Goal: Task Accomplishment & Management: Manage account settings

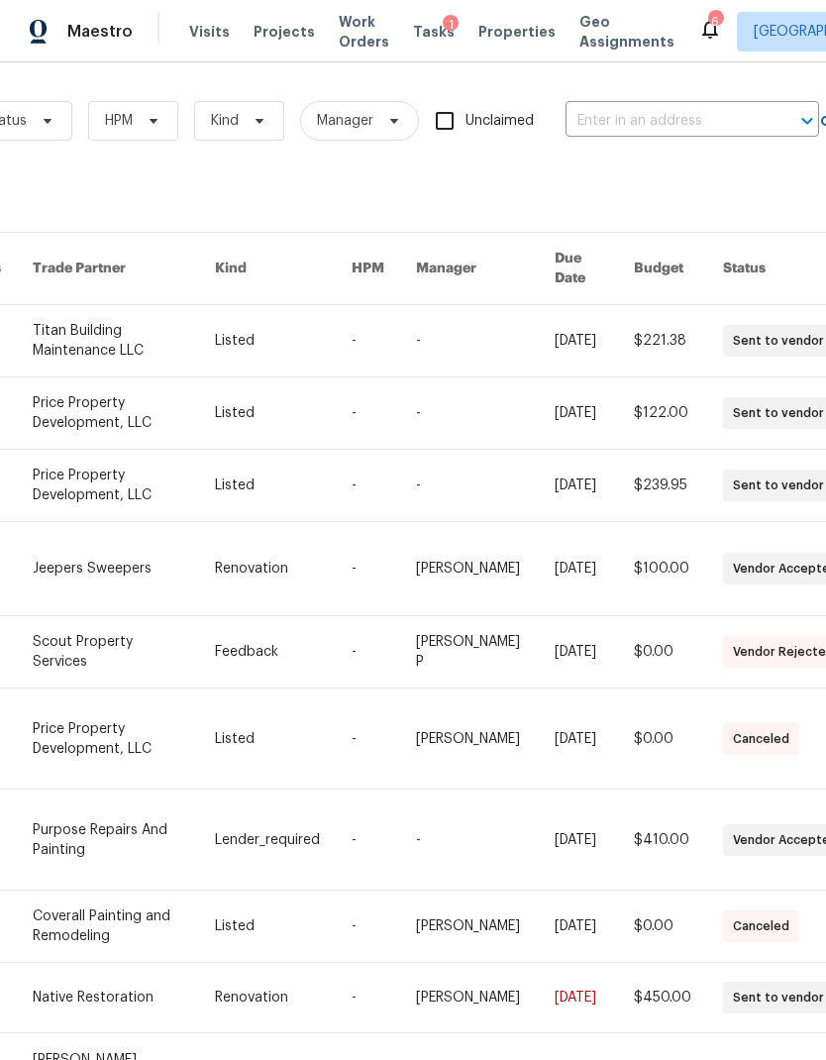
scroll to position [2, 271]
click at [624, 119] on input "text" at bounding box center [665, 120] width 198 height 31
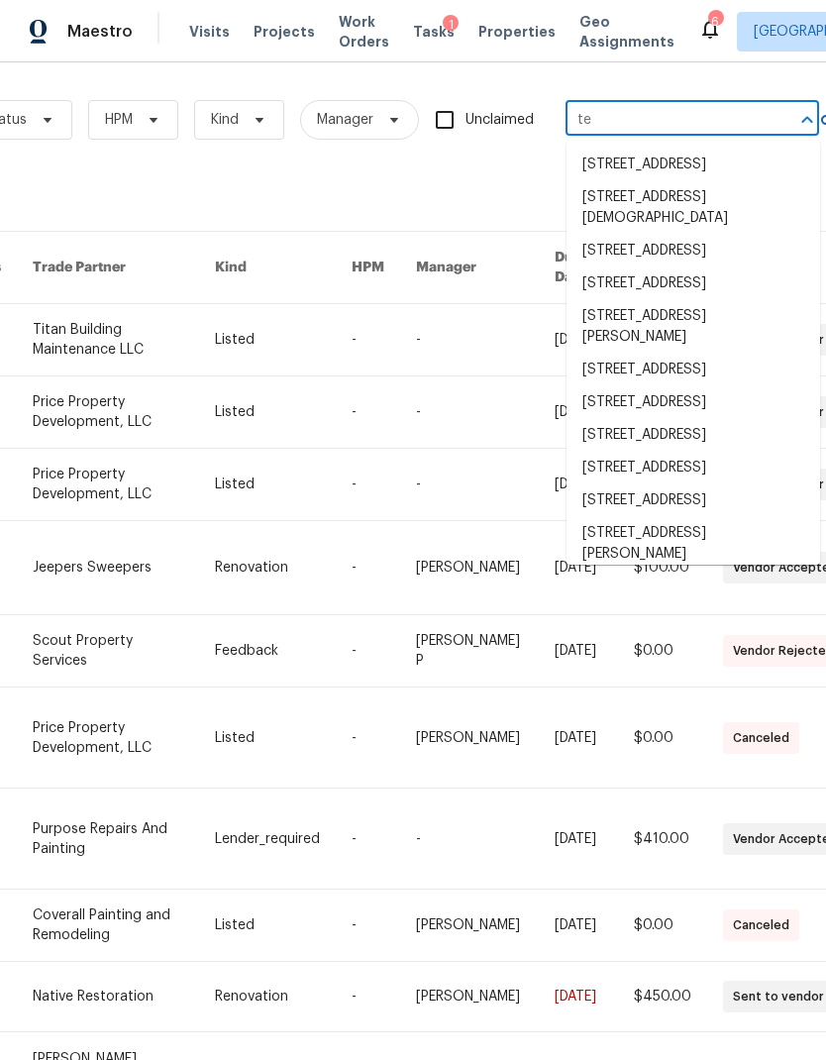
type input "t"
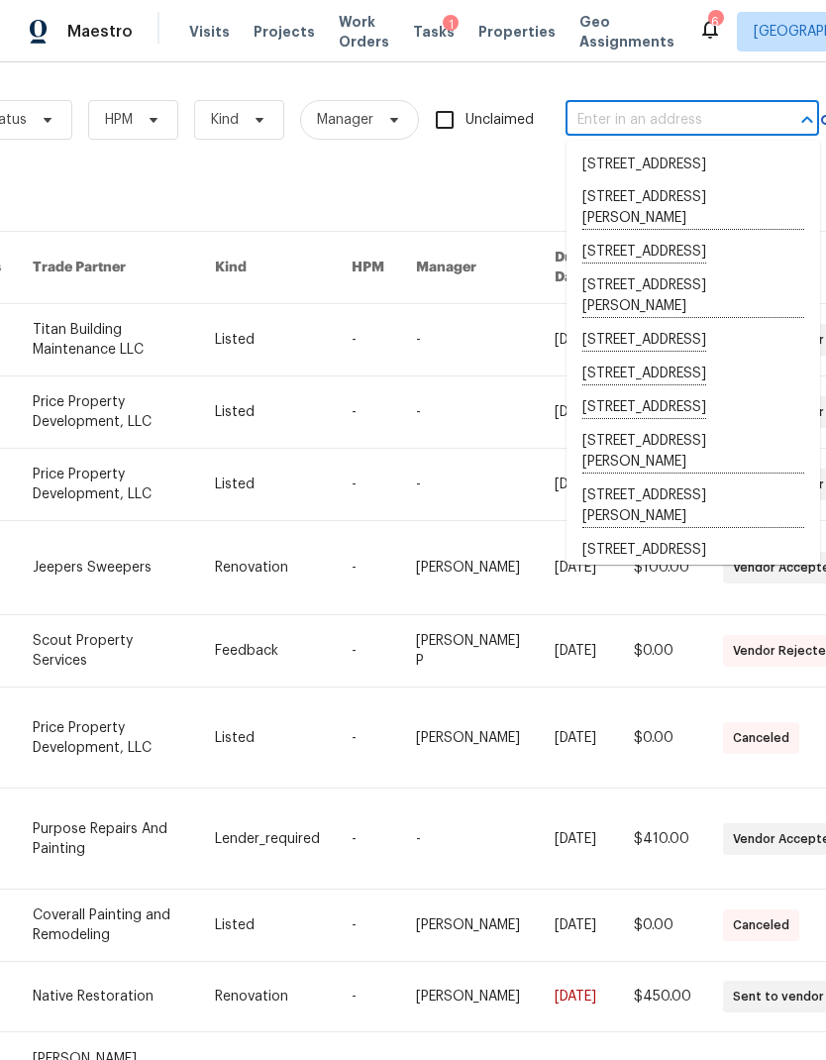
click at [291, 178] on div "Work Orders Vendor Status HPM Kind Manager Unclaimed ​ View Reno Index 33278 wo…" at bounding box center [289, 627] width 1120 height 1102
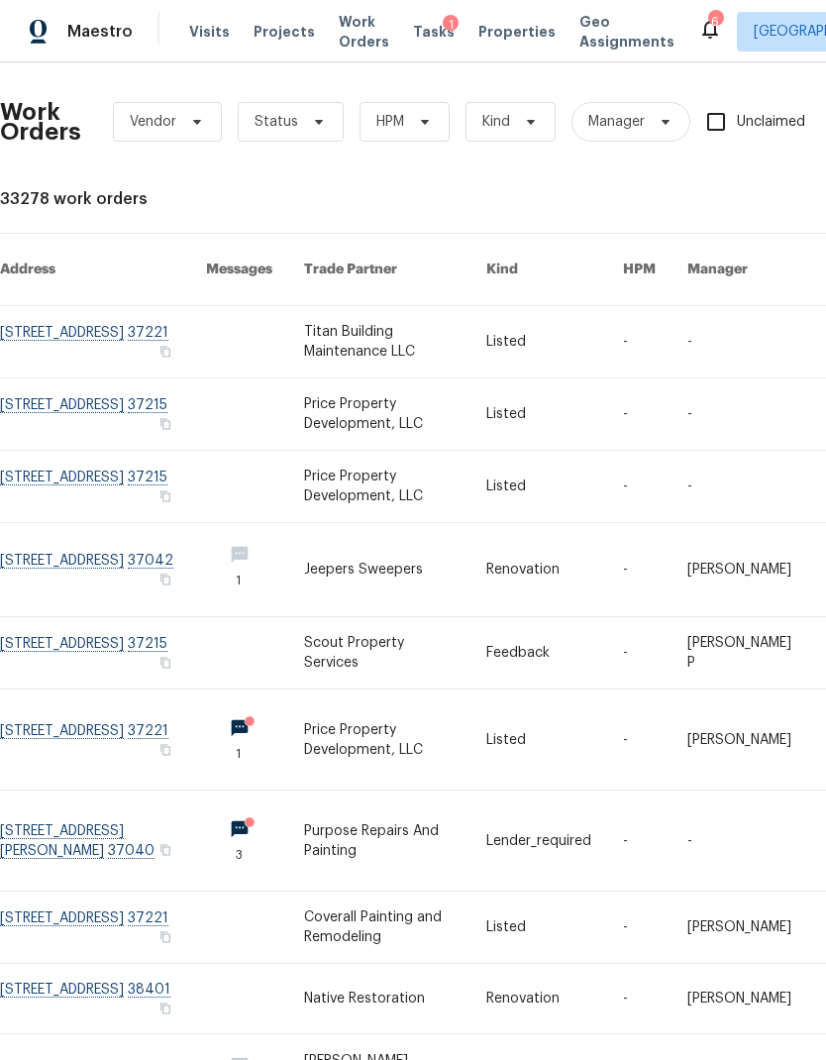
scroll to position [0, 0]
click at [201, 125] on icon at bounding box center [197, 122] width 16 height 16
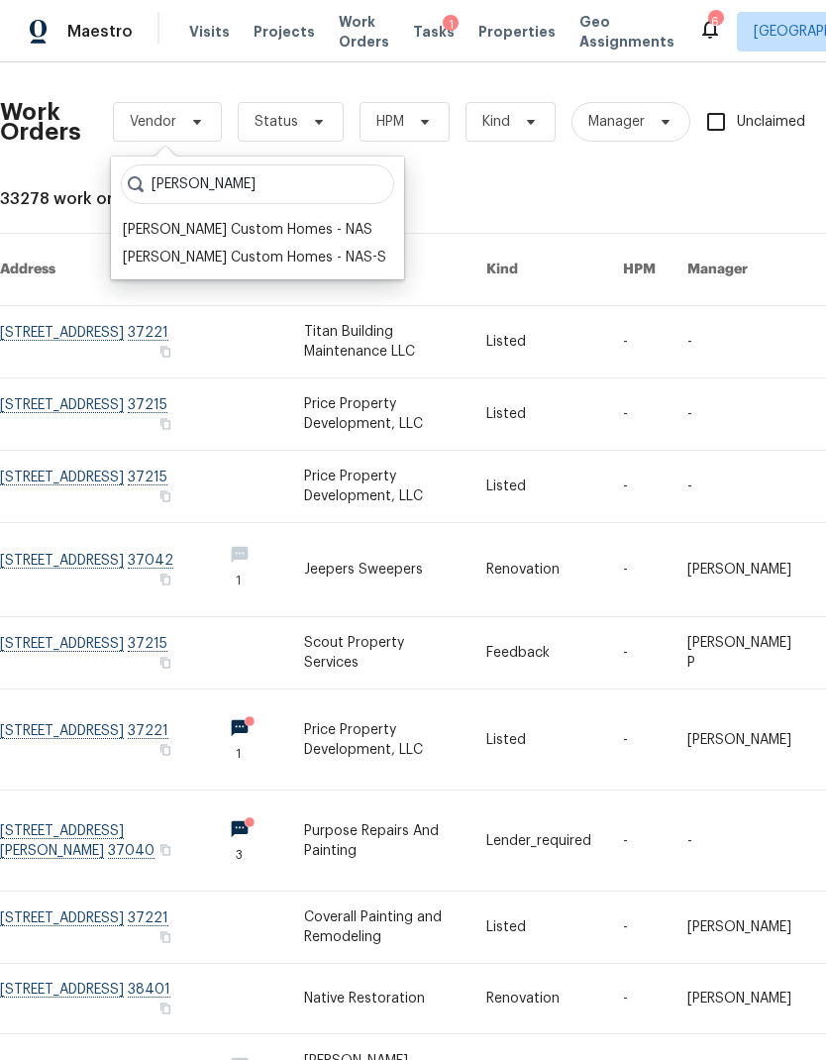
type input "[PERSON_NAME]"
click at [184, 225] on div "[PERSON_NAME] Custom Homes - NAS" at bounding box center [248, 230] width 250 height 20
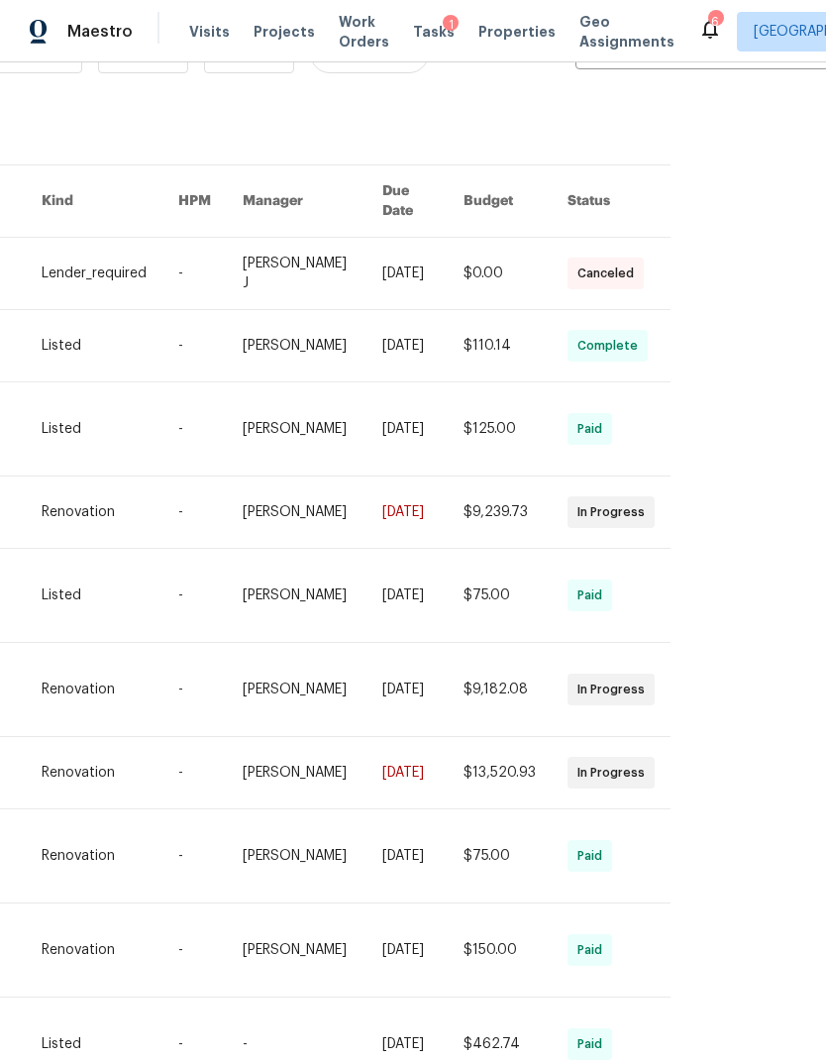
scroll to position [68, 464]
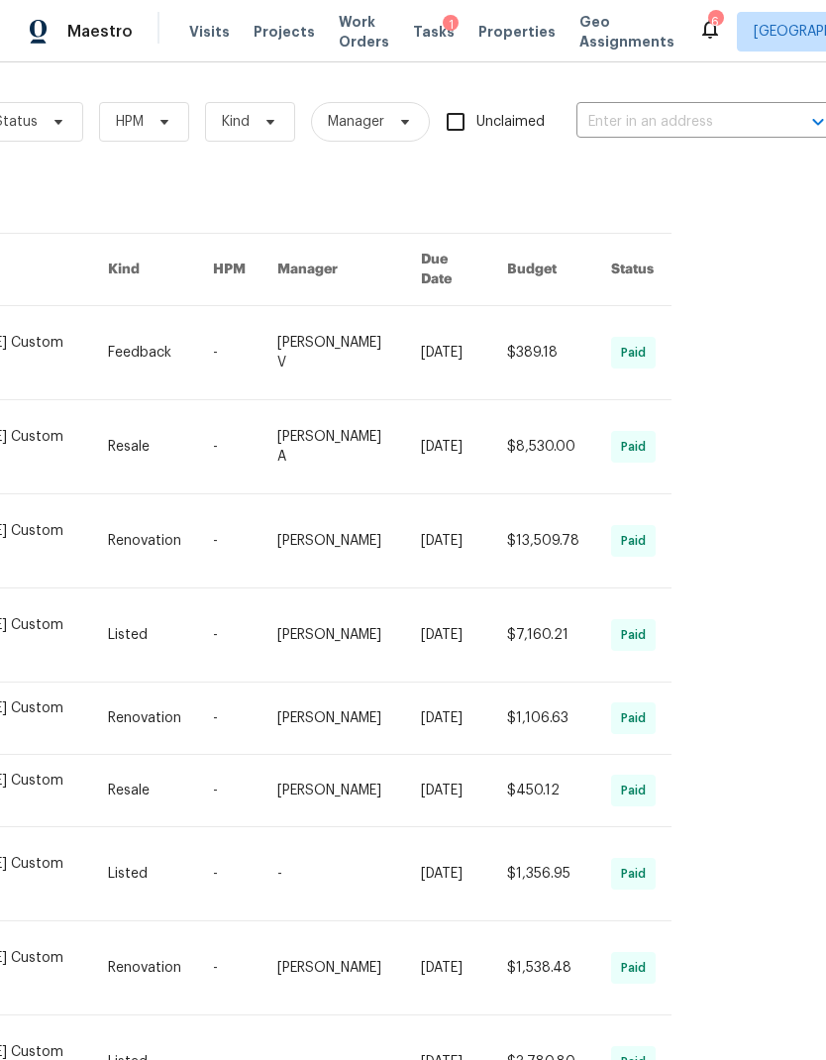
scroll to position [0, 464]
click at [205, 102] on span "Kind" at bounding box center [250, 122] width 90 height 40
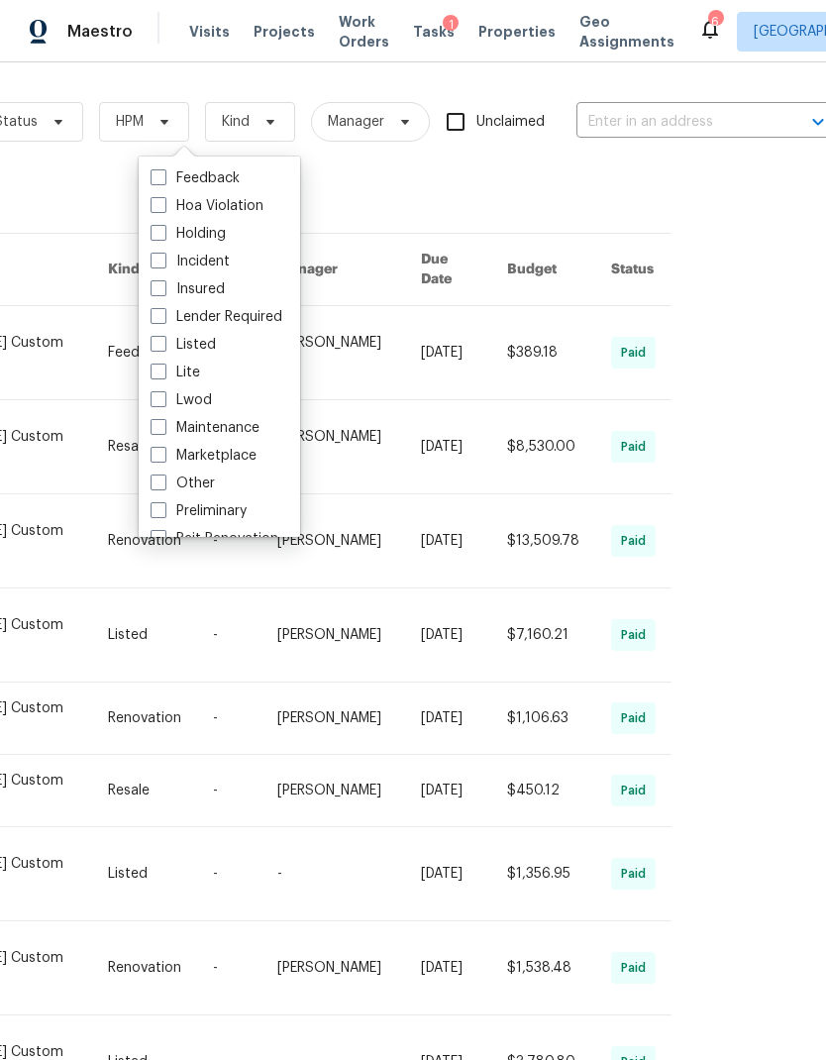
click at [159, 336] on span at bounding box center [159, 344] width 16 height 16
click at [159, 335] on input "Listed" at bounding box center [157, 341] width 13 height 13
checkbox input "true"
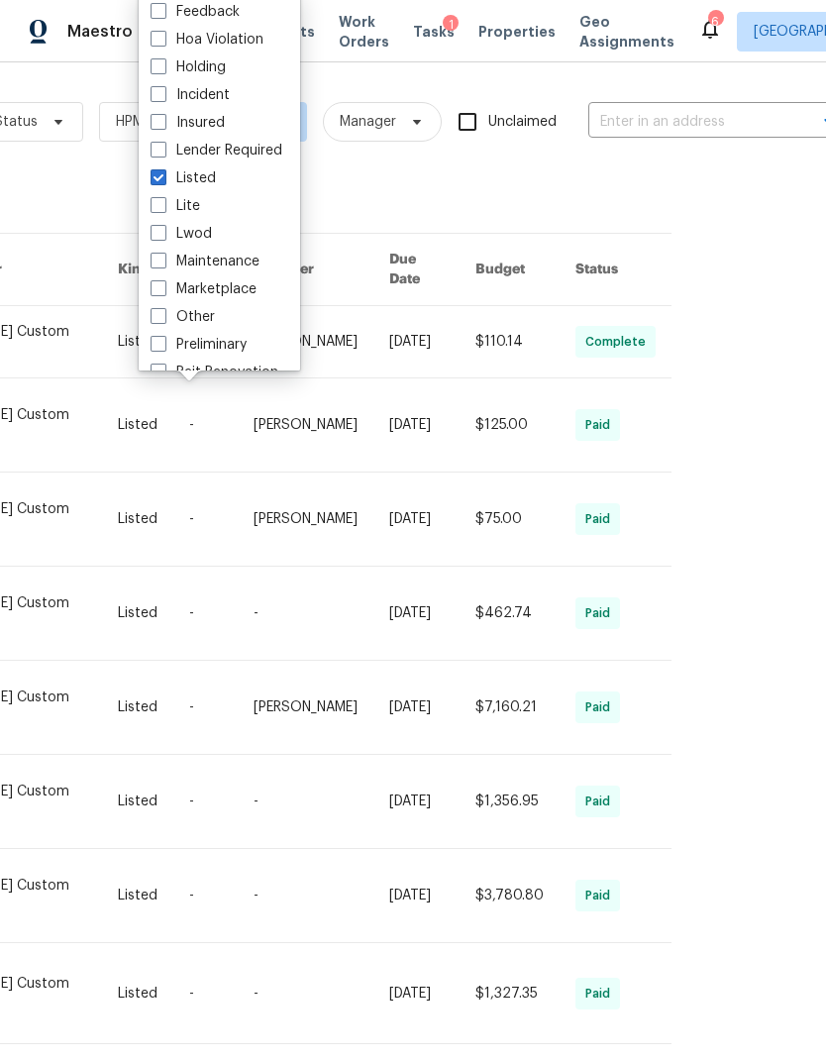
click at [745, 587] on div "Work Orders [PERSON_NAME] Custom Homes - NAS Status HPM Listed Manager Unclaime…" at bounding box center [413, 561] width 826 height 998
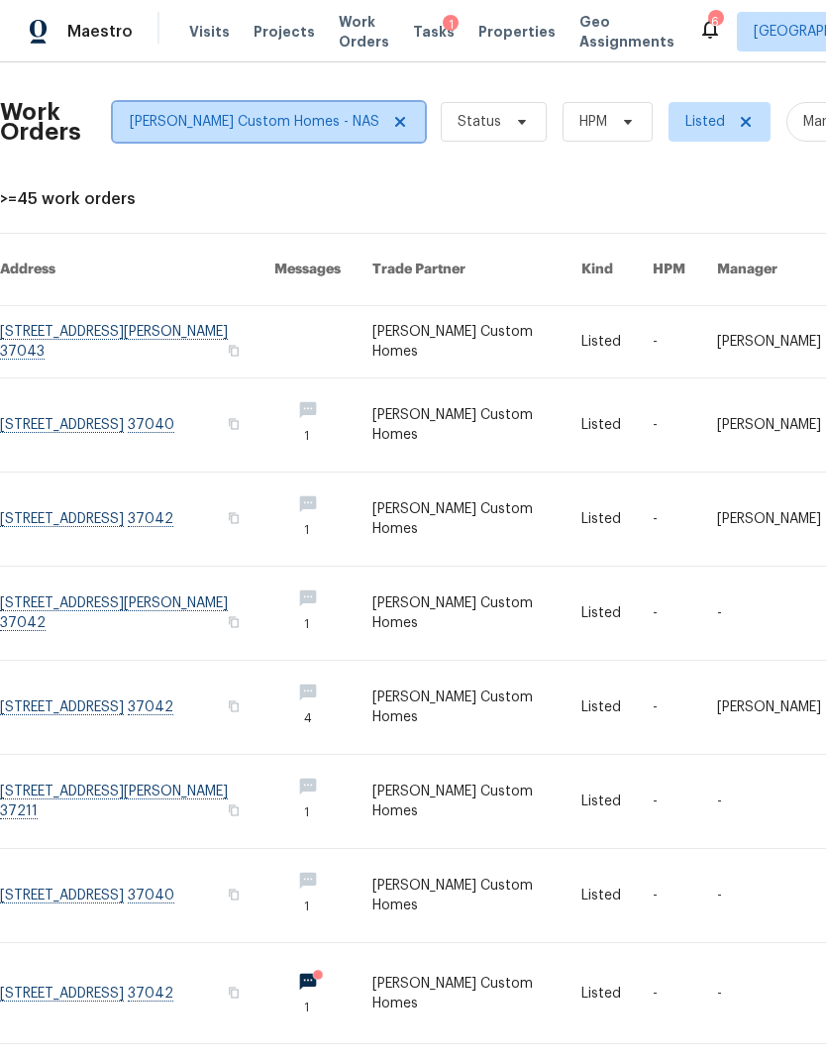
click at [395, 125] on icon at bounding box center [400, 122] width 10 height 10
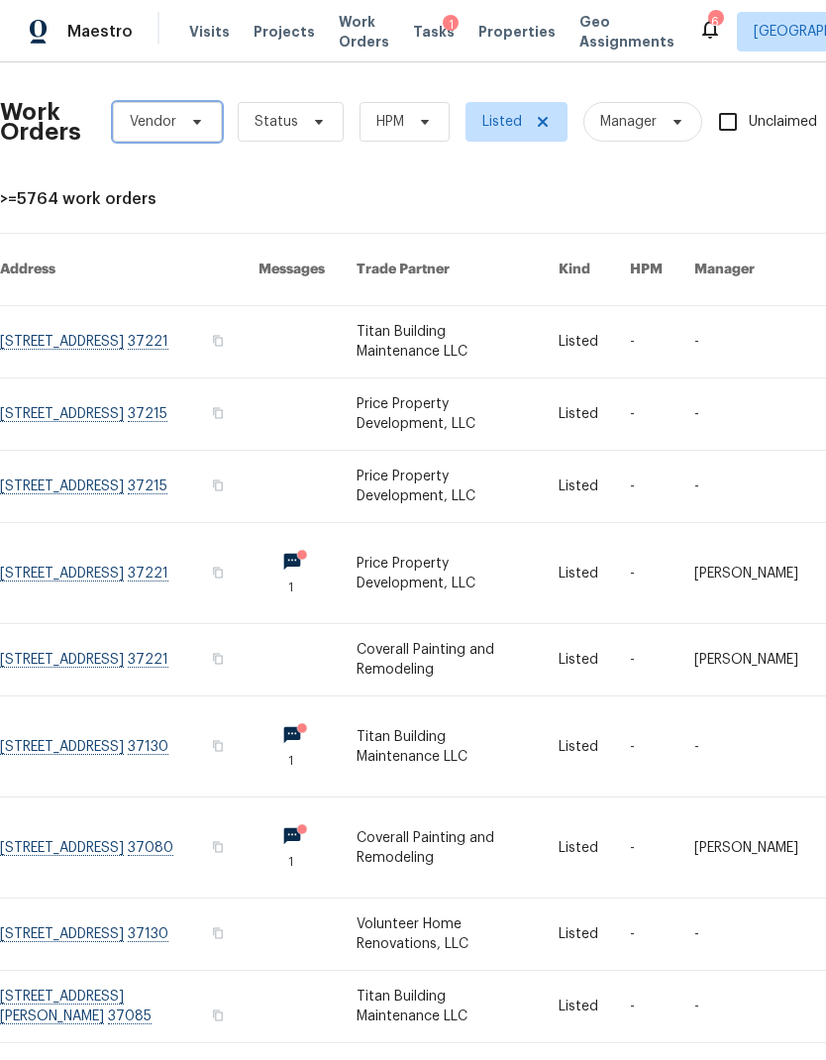
click at [203, 114] on icon at bounding box center [197, 122] width 16 height 16
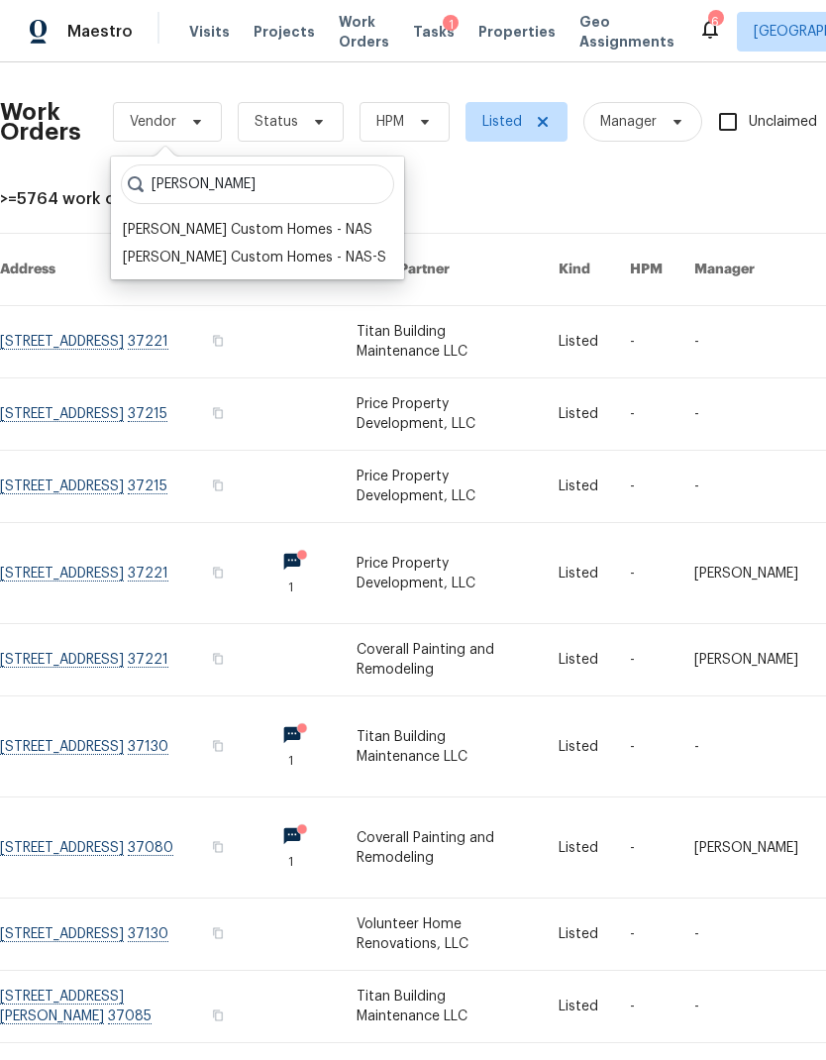
type input "[PERSON_NAME]"
click at [245, 261] on div "[PERSON_NAME] Custom Homes - NAS-S" at bounding box center [255, 258] width 264 height 20
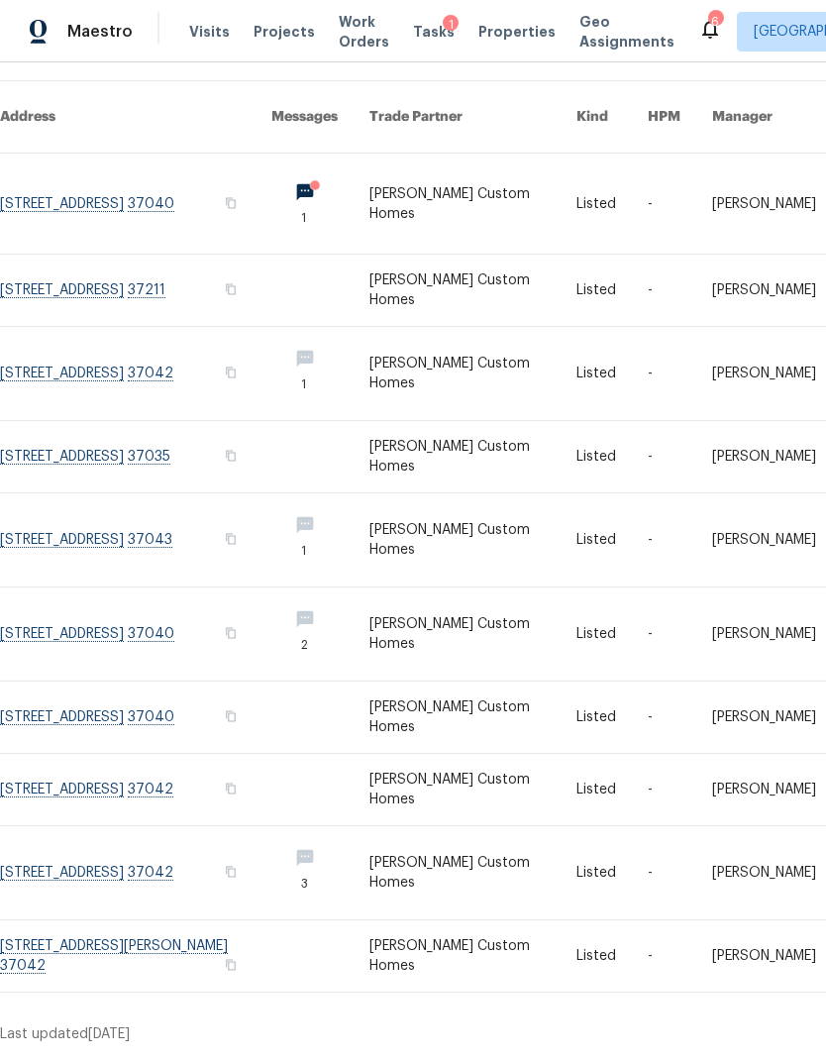
scroll to position [248, -1]
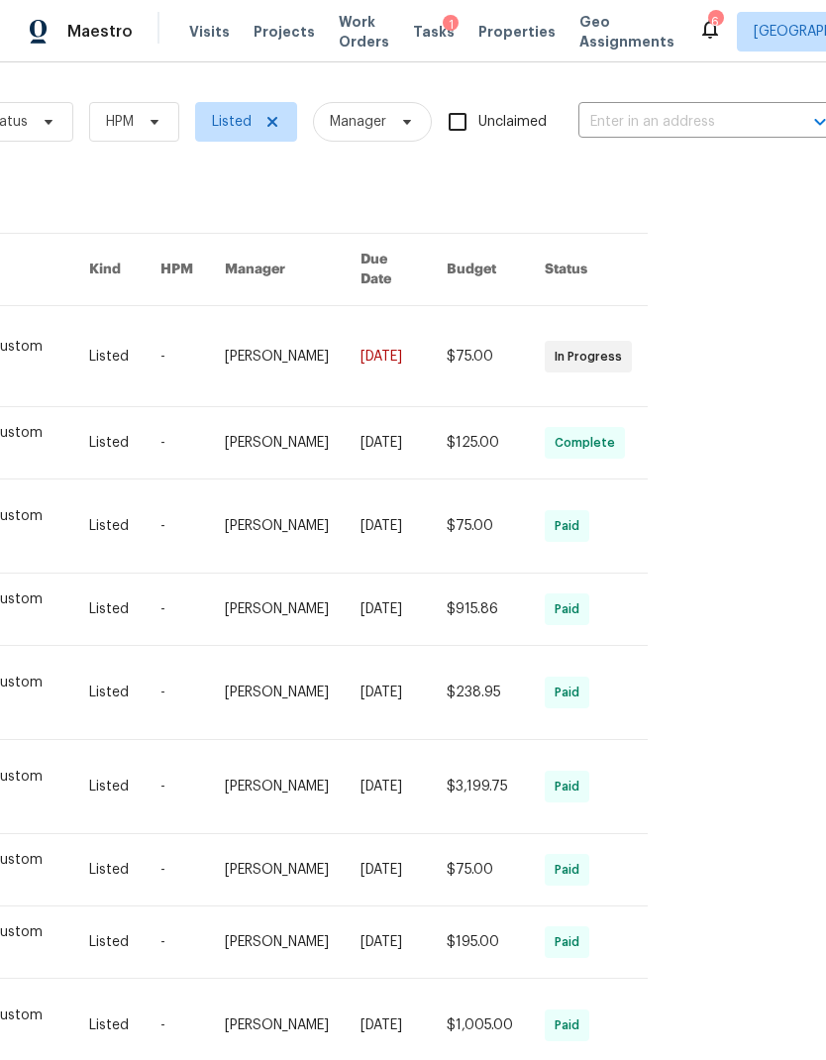
click at [592, 112] on input "text" at bounding box center [678, 122] width 198 height 31
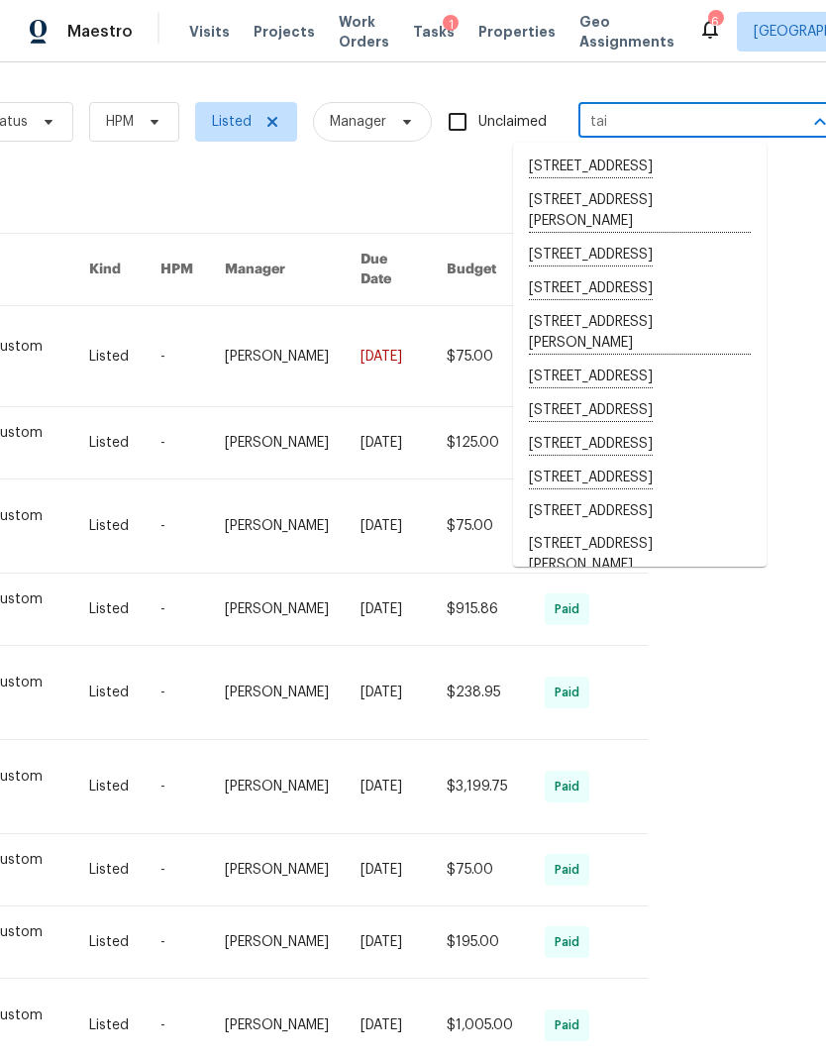
type input "taig"
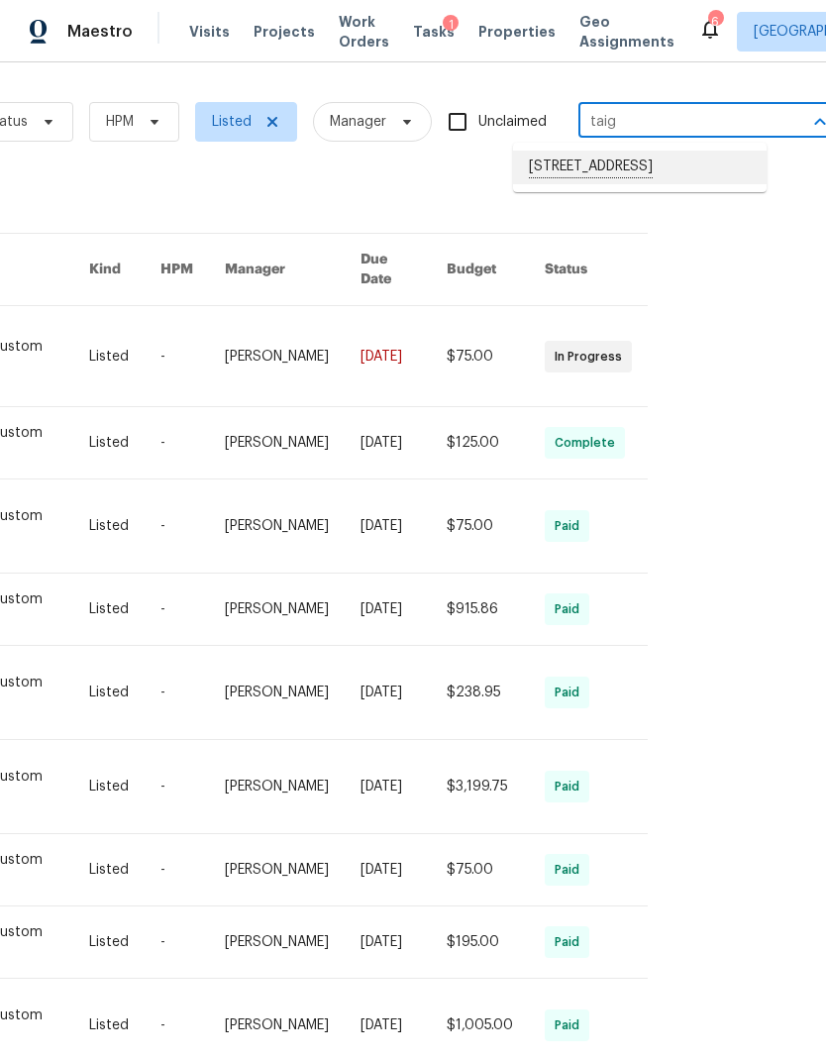
click at [647, 172] on li "[STREET_ADDRESS]" at bounding box center [640, 168] width 254 height 34
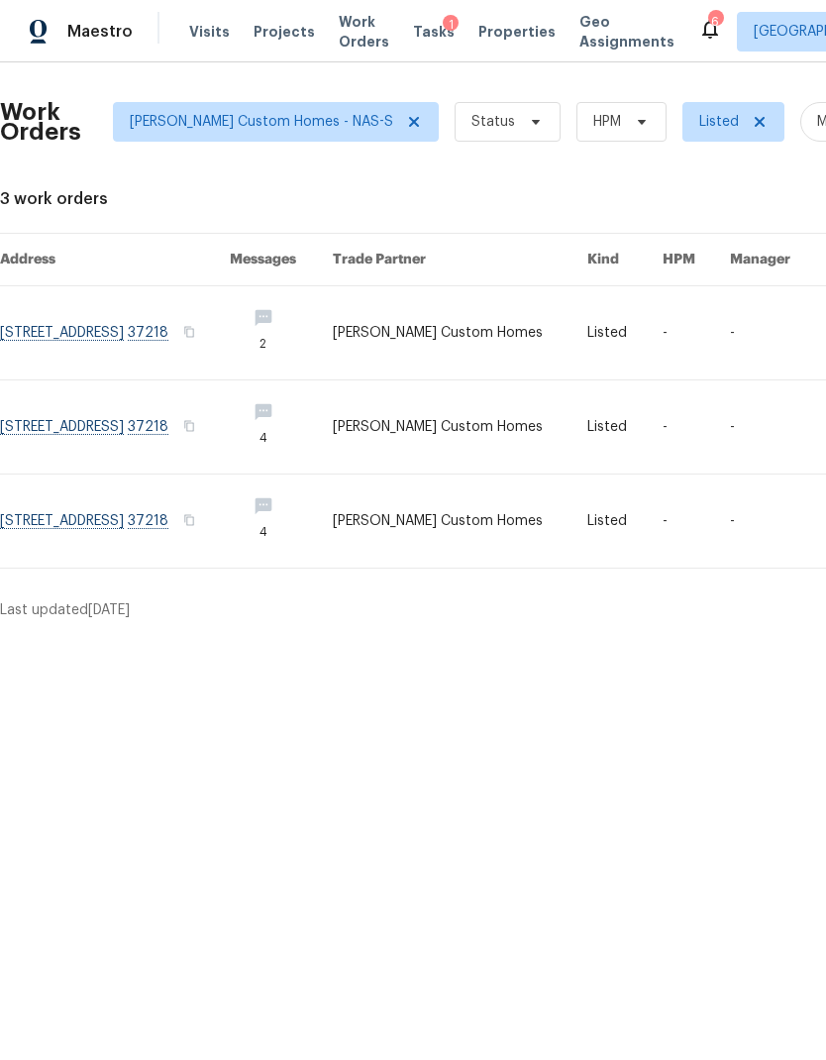
click at [58, 429] on link at bounding box center [115, 426] width 230 height 93
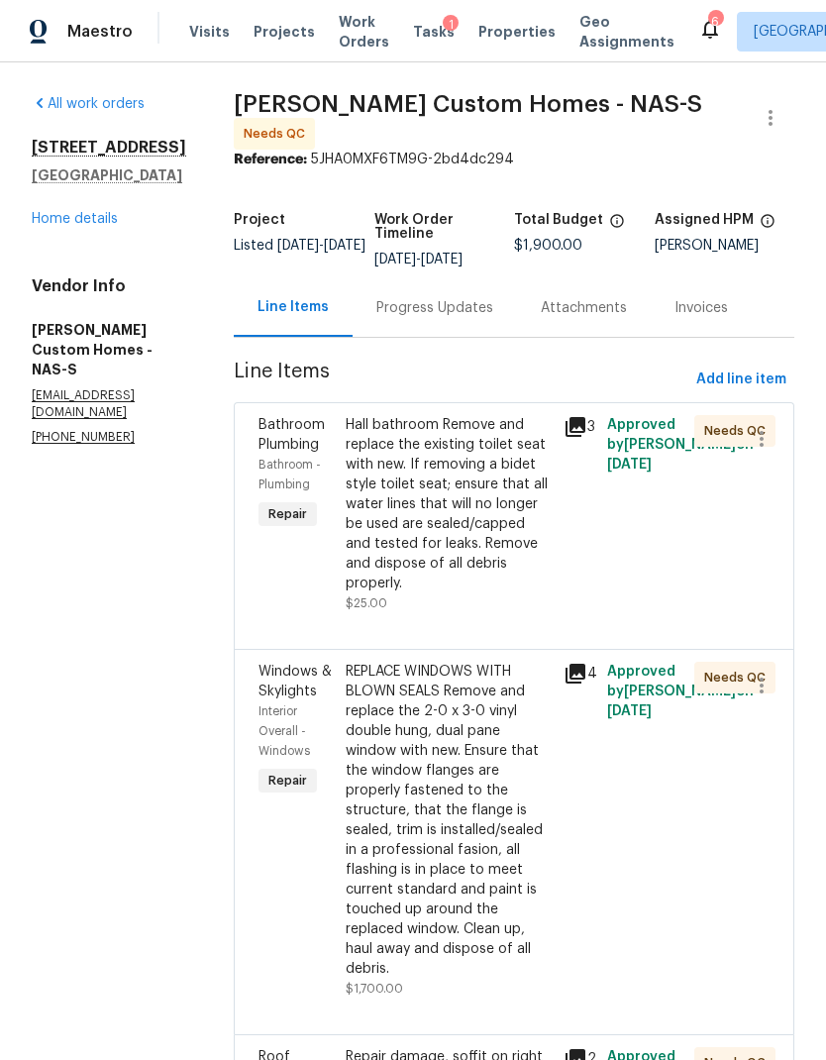
click at [483, 310] on div "Progress Updates" at bounding box center [435, 308] width 117 height 20
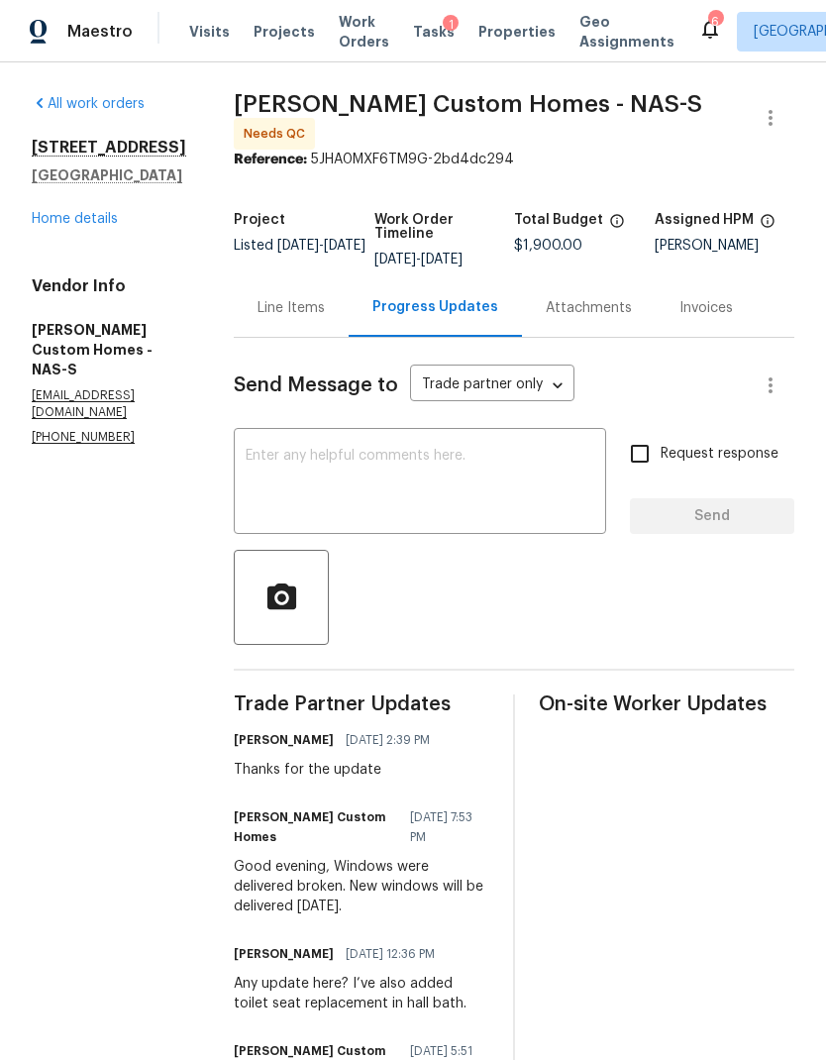
click at [339, 326] on div "Line Items" at bounding box center [291, 307] width 115 height 58
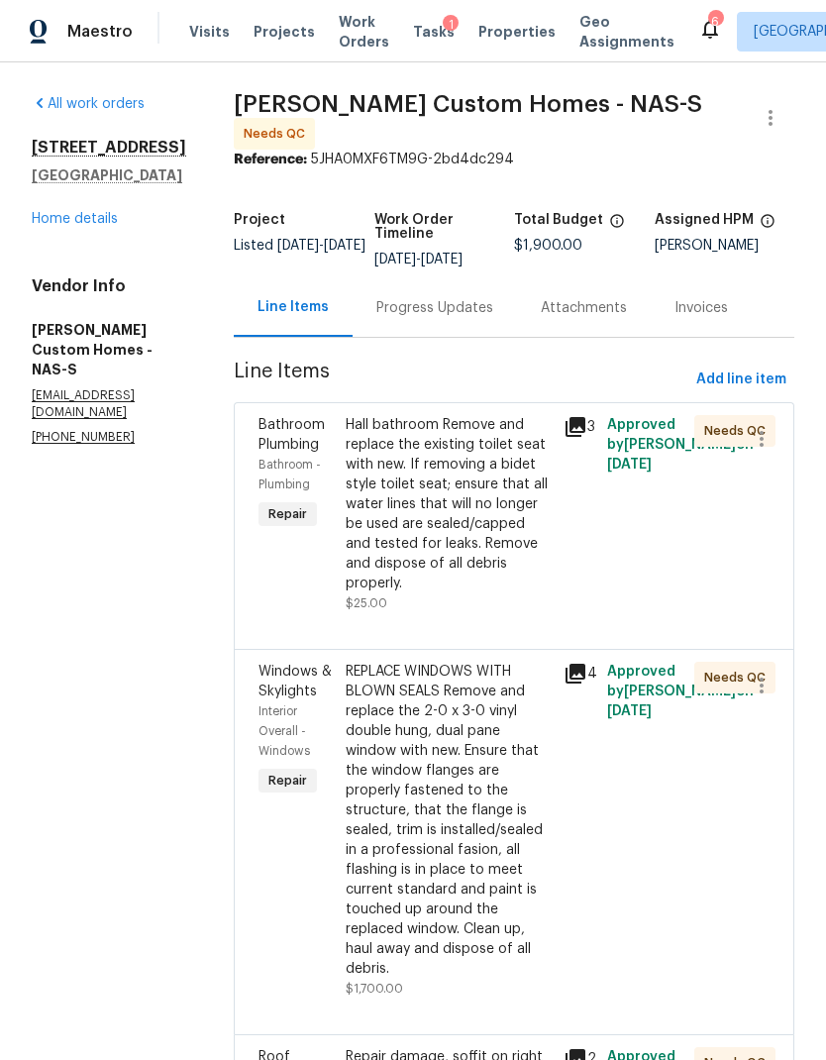
click at [458, 535] on div "Hall bathroom Remove and replace the existing toilet seat with new. If removing…" at bounding box center [449, 504] width 206 height 178
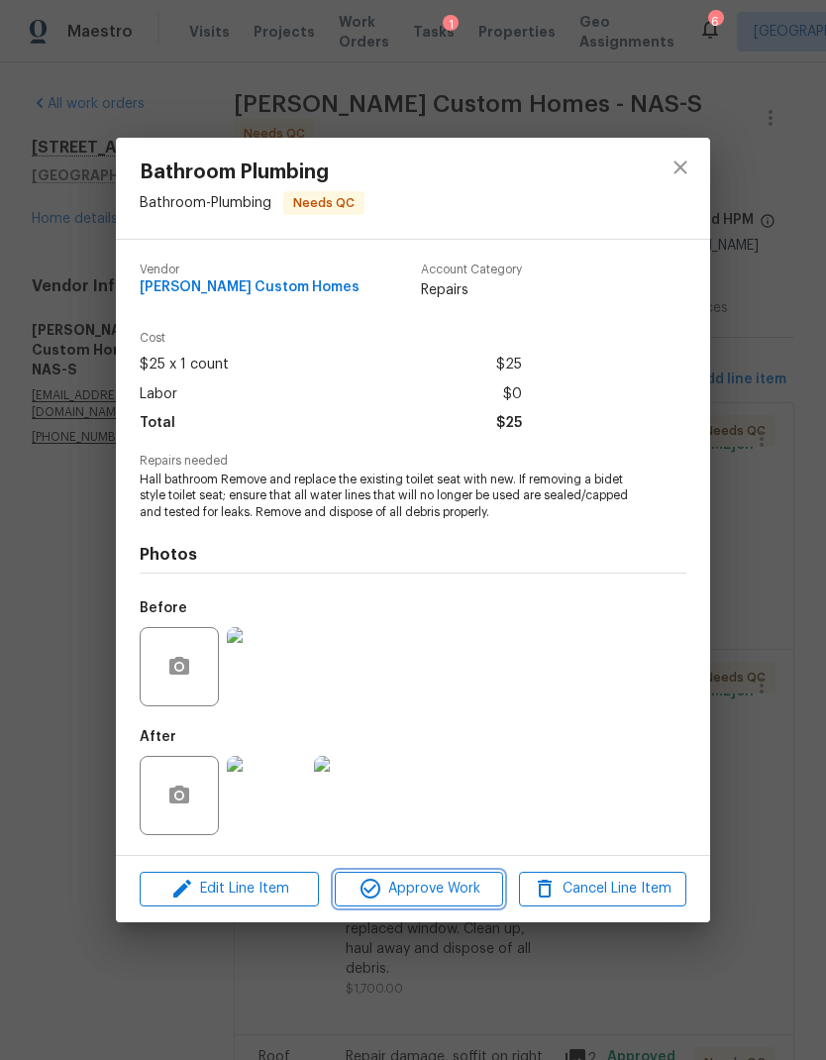
click at [453, 892] on span "Approve Work" at bounding box center [419, 889] width 156 height 25
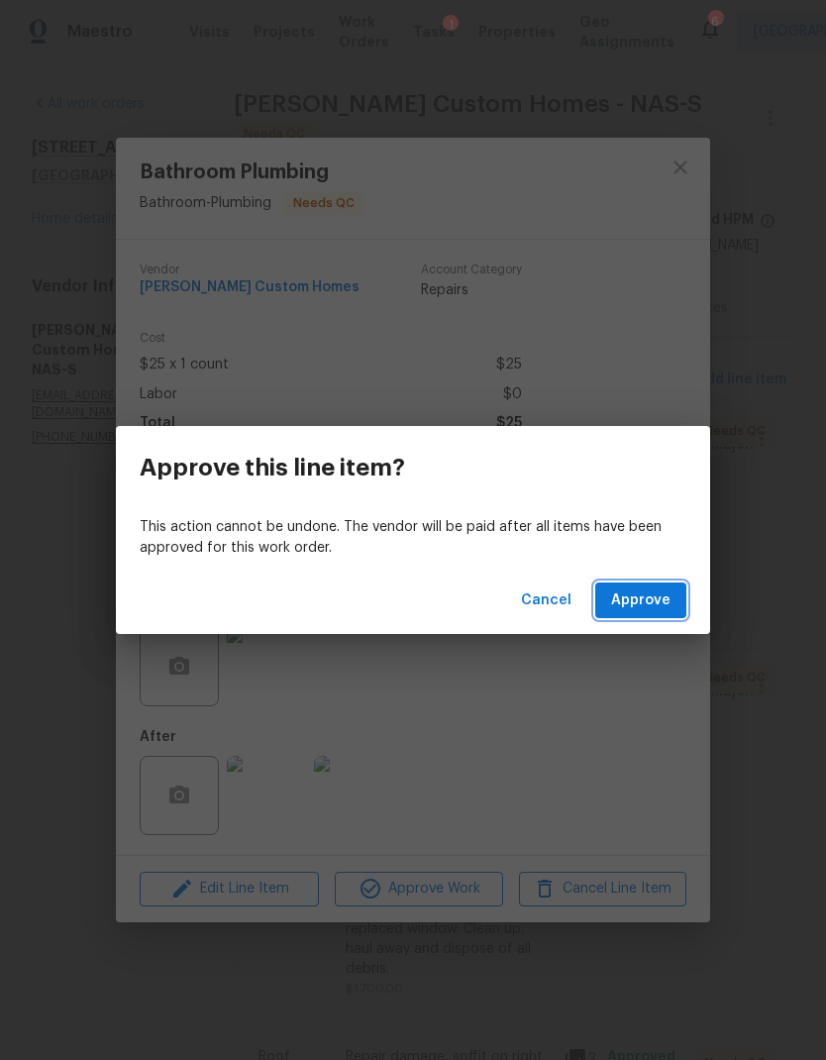
click at [638, 597] on span "Approve" at bounding box center [640, 601] width 59 height 25
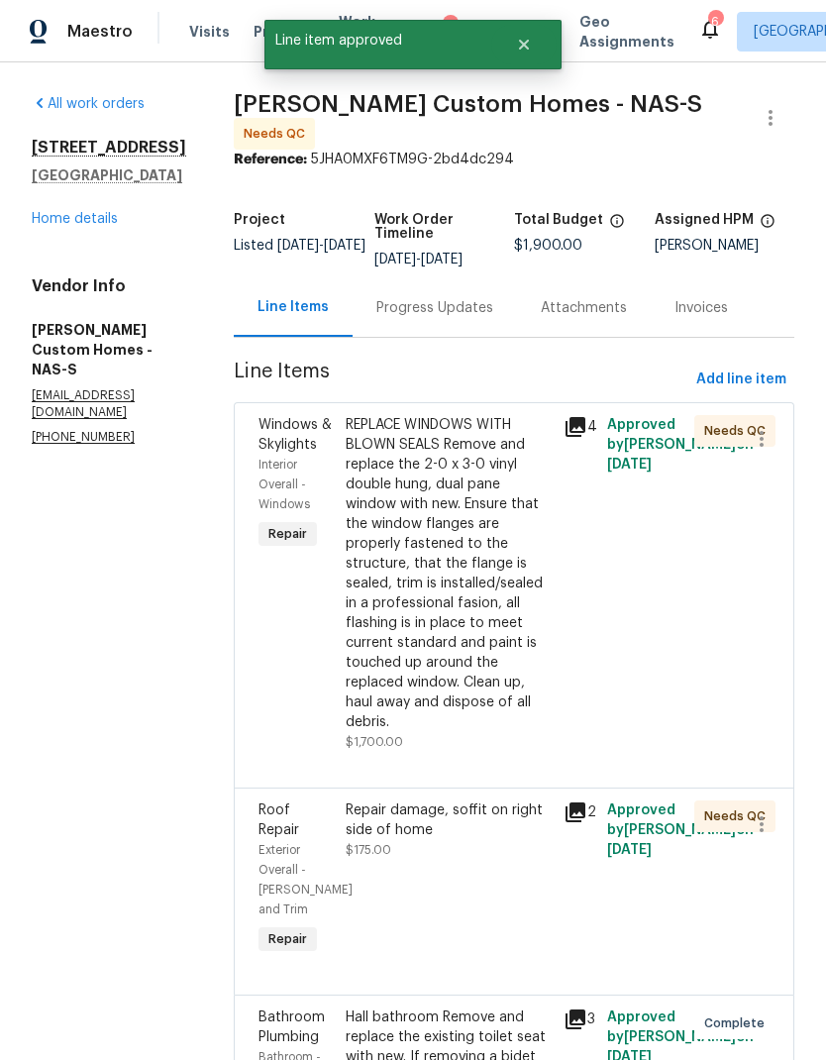
click at [515, 612] on div "REPLACE WINDOWS WITH BLOWN SEALS Remove and replace the 2-0 x 3-0 vinyl double …" at bounding box center [449, 573] width 206 height 317
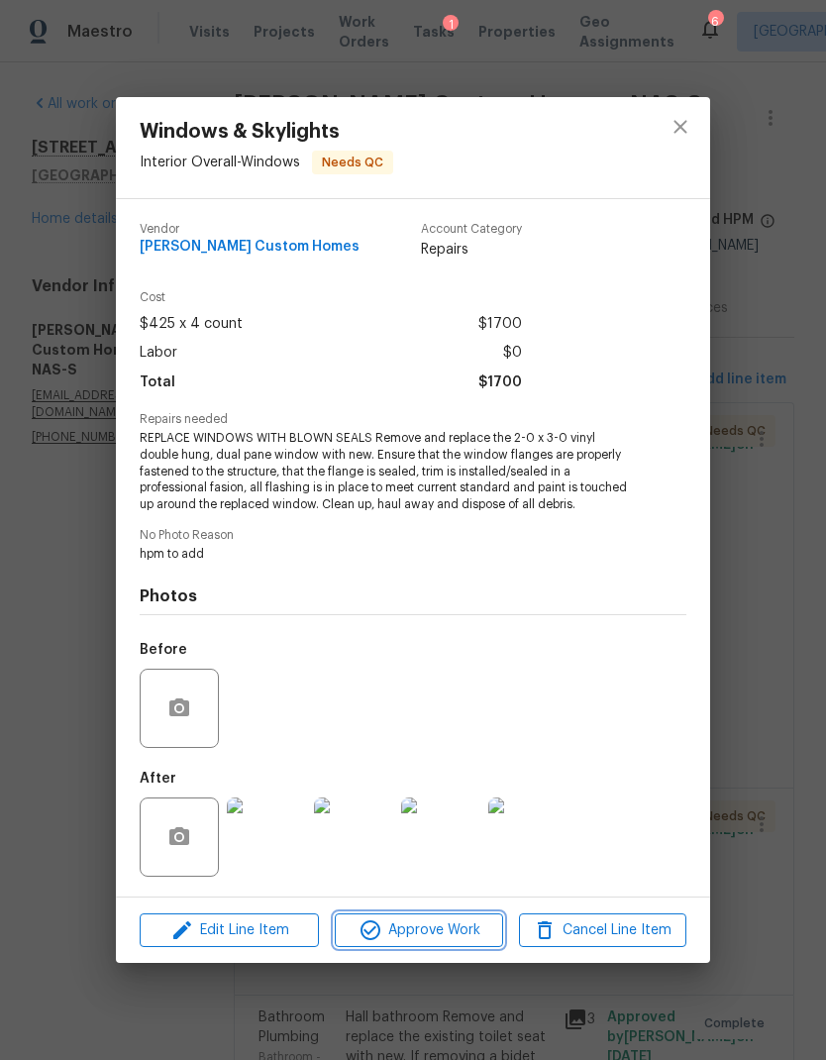
click at [436, 923] on span "Approve Work" at bounding box center [419, 931] width 156 height 25
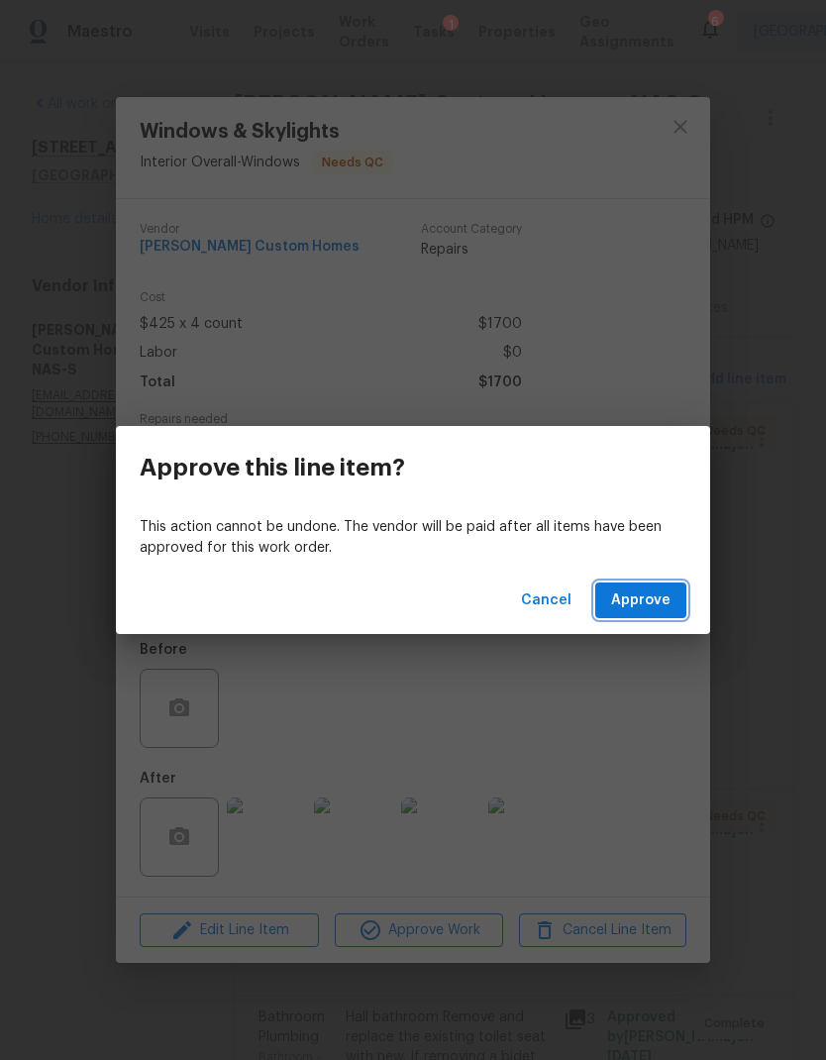
click at [648, 611] on span "Approve" at bounding box center [640, 601] width 59 height 25
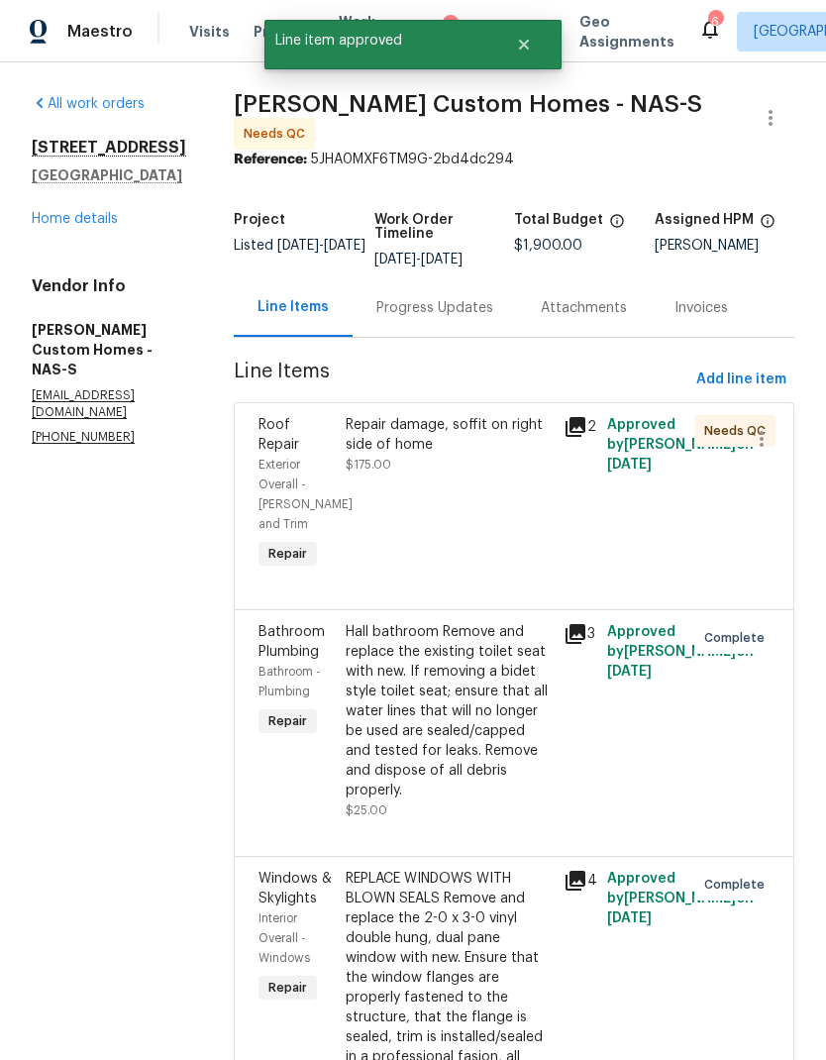
click at [508, 529] on div "Repair damage, soffit on right side of home $175.00" at bounding box center [449, 494] width 218 height 170
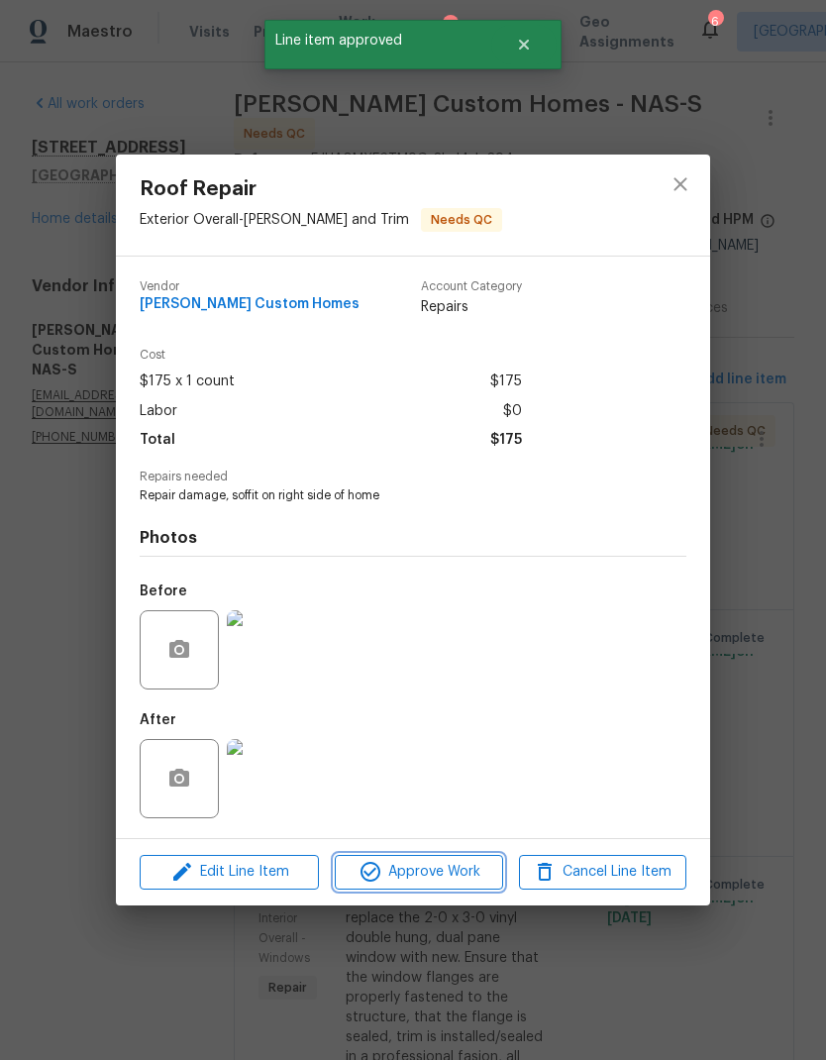
click at [433, 863] on span "Approve Work" at bounding box center [419, 872] width 156 height 25
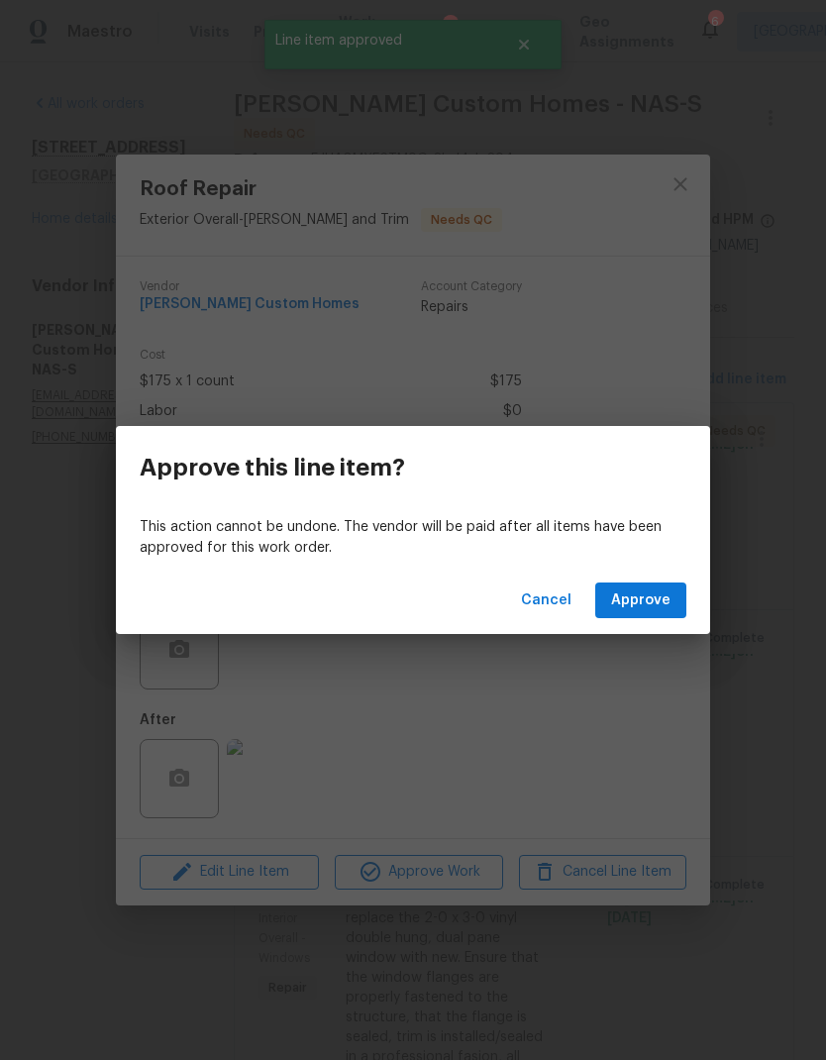
click at [662, 578] on div "Cancel Approve" at bounding box center [413, 601] width 595 height 68
click at [644, 611] on span "Approve" at bounding box center [640, 601] width 59 height 25
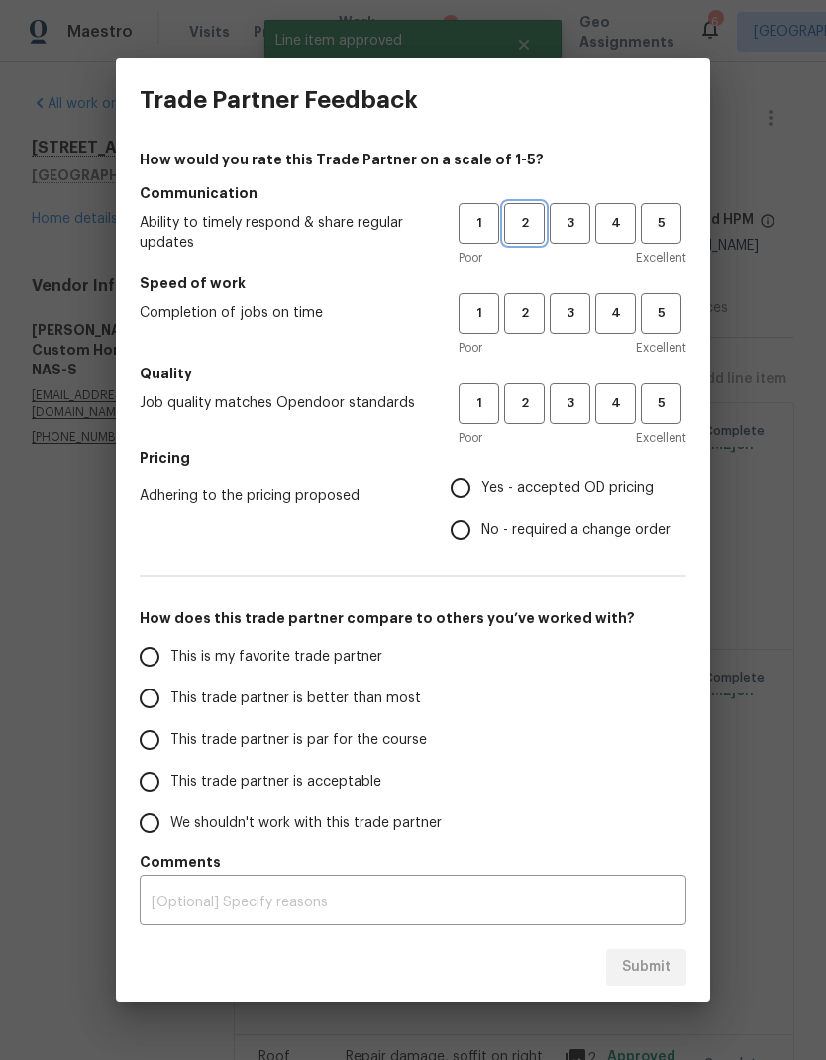
click at [526, 241] on button "2" at bounding box center [524, 223] width 41 height 41
click at [470, 315] on span "1" at bounding box center [479, 313] width 37 height 23
click at [579, 411] on span "3" at bounding box center [570, 403] width 37 height 23
click at [514, 491] on span "Yes - accepted OD pricing" at bounding box center [568, 489] width 172 height 21
click at [482, 491] on input "Yes - accepted OD pricing" at bounding box center [461, 489] width 42 height 42
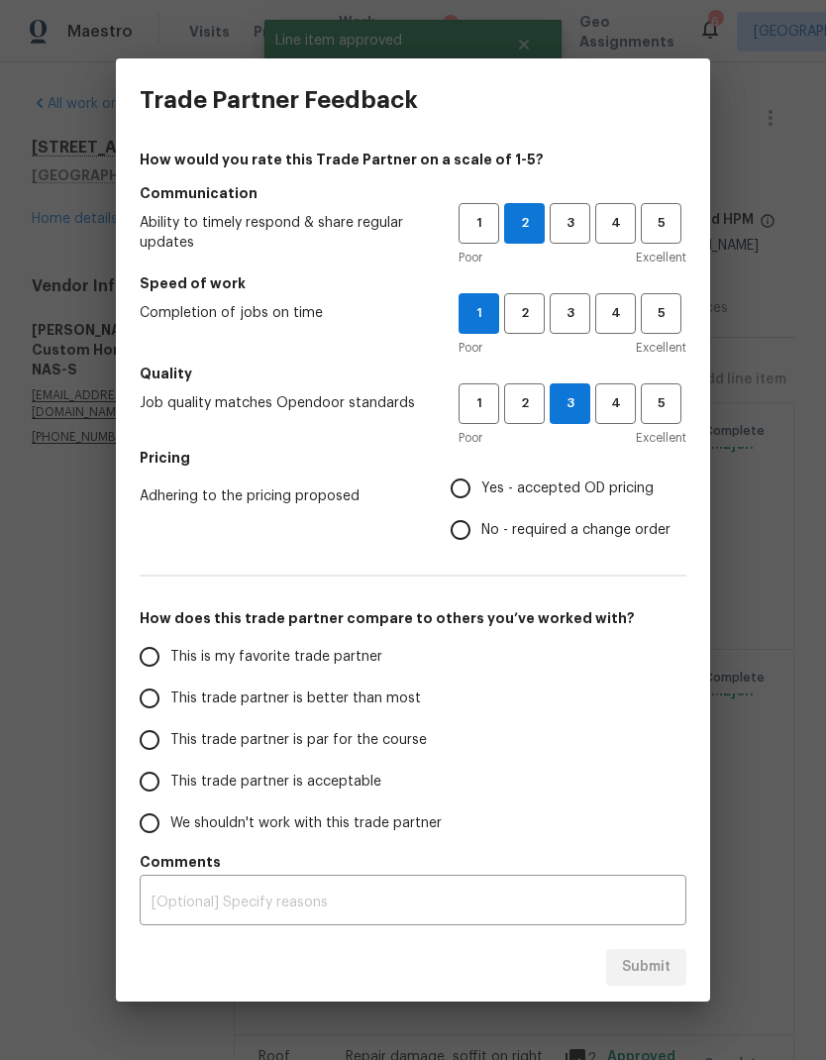
radio input "true"
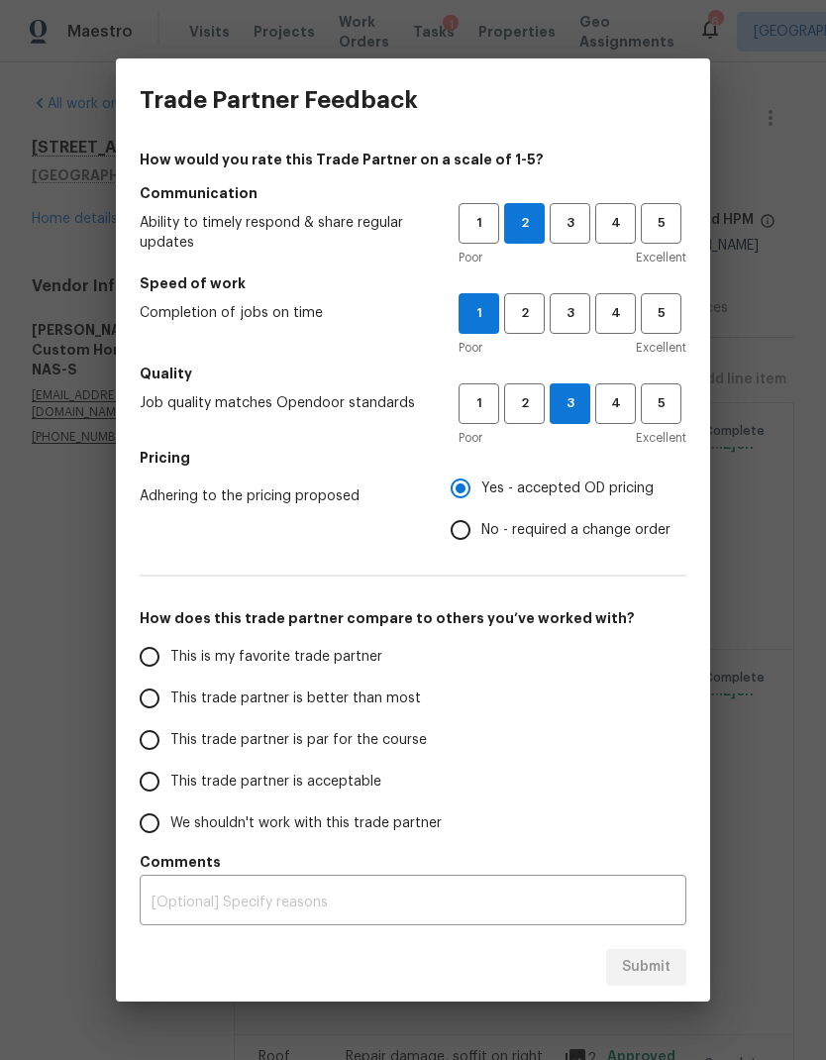
click at [330, 715] on label "This trade partner is better than most" at bounding box center [285, 699] width 313 height 42
click at [170, 715] on input "This trade partner is better than most" at bounding box center [150, 699] width 42 height 42
radio input "false"
click at [357, 747] on span "This trade partner is par for the course" at bounding box center [298, 740] width 257 height 21
click at [170, 747] on input "This trade partner is par for the course" at bounding box center [150, 740] width 42 height 42
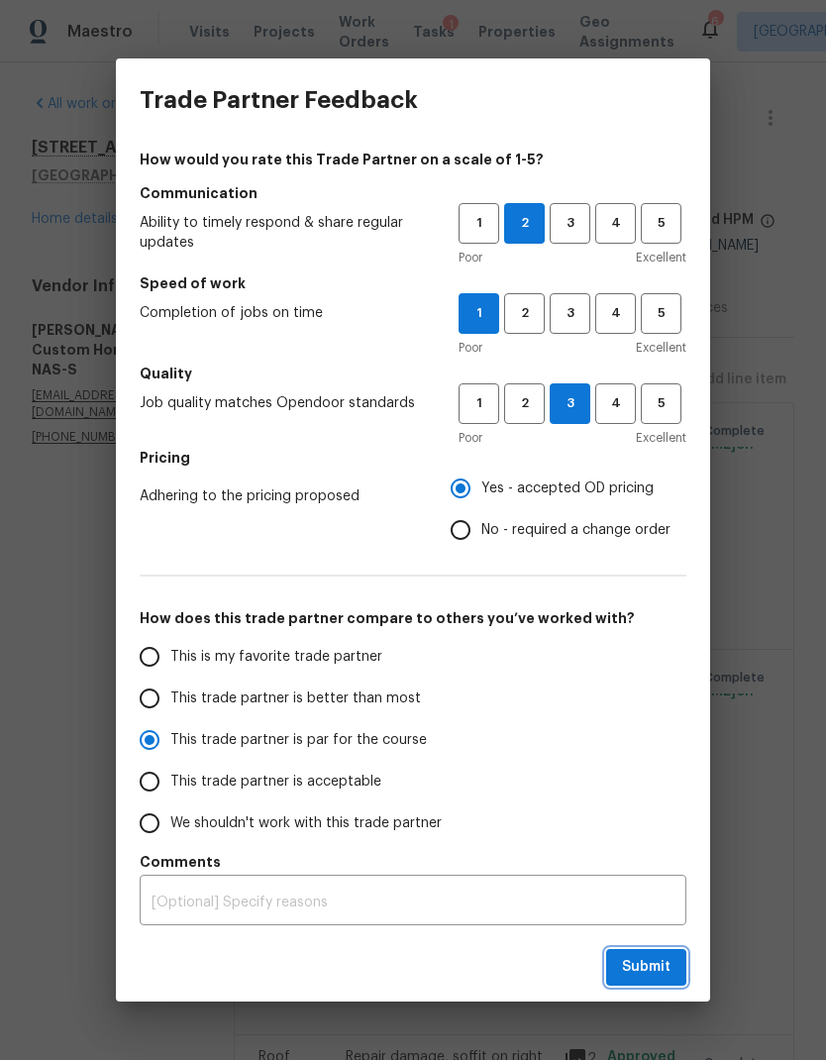
click at [644, 969] on span "Submit" at bounding box center [646, 967] width 49 height 25
radio input "true"
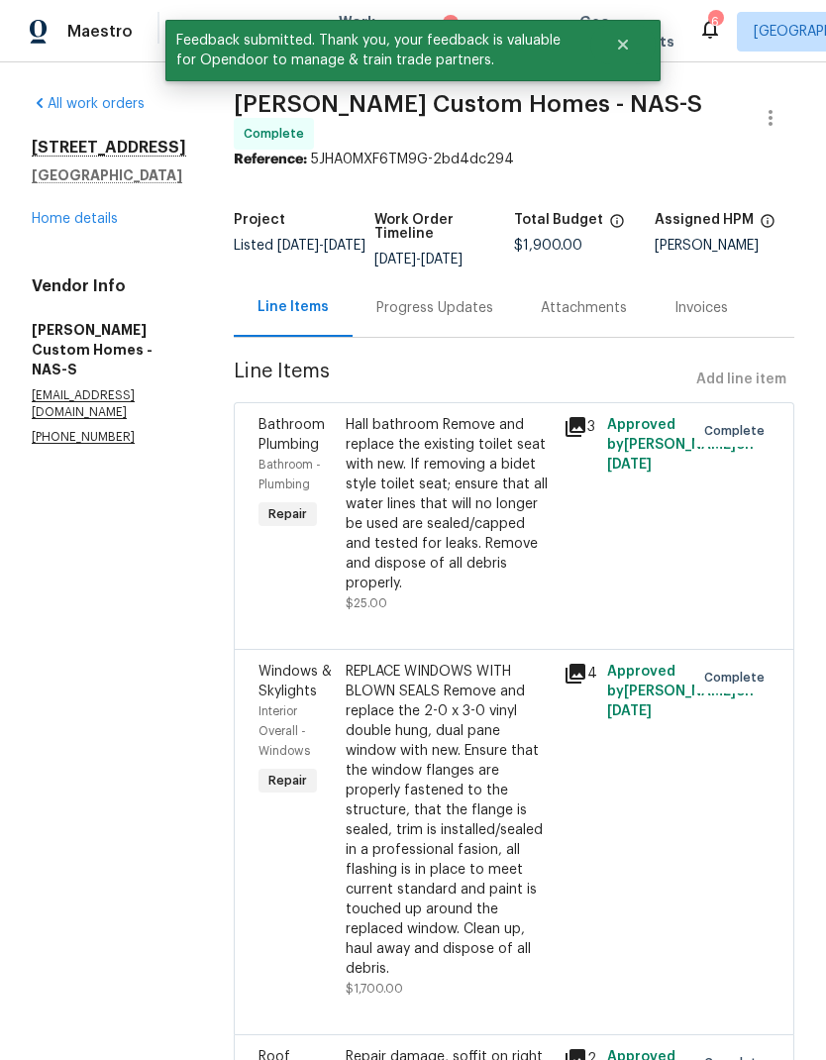
click at [76, 224] on link "Home details" at bounding box center [75, 219] width 86 height 14
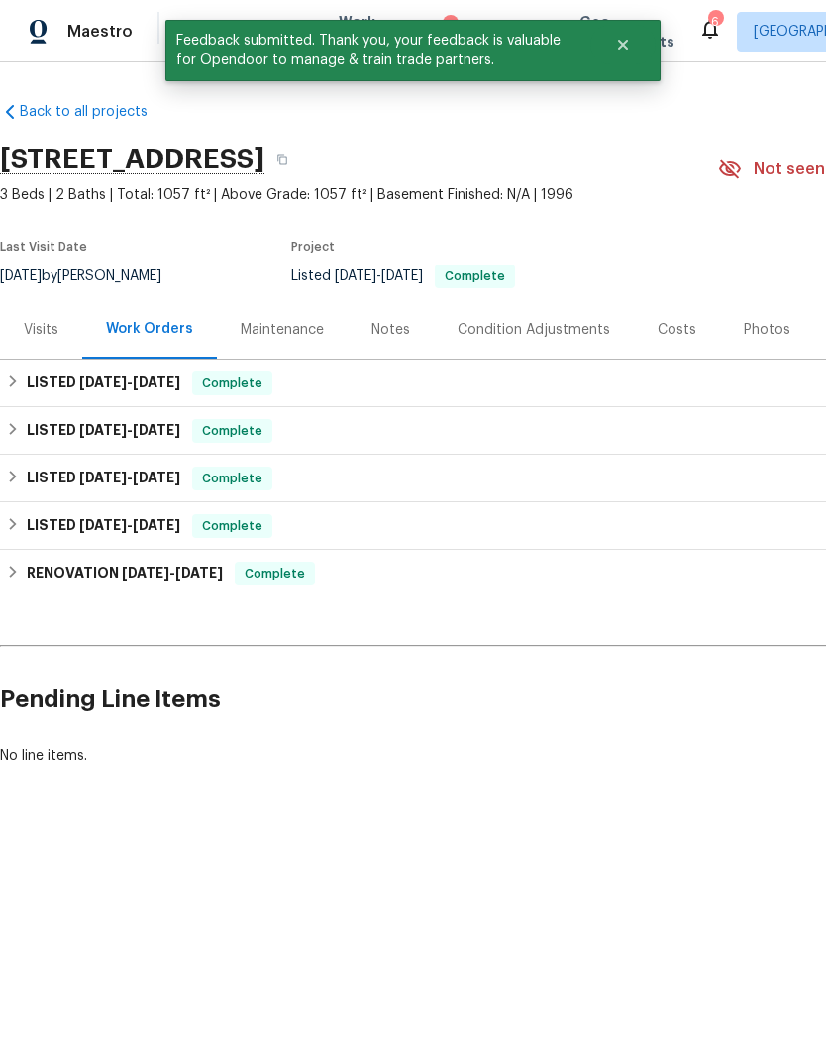
click at [392, 330] on div "Notes" at bounding box center [391, 330] width 39 height 20
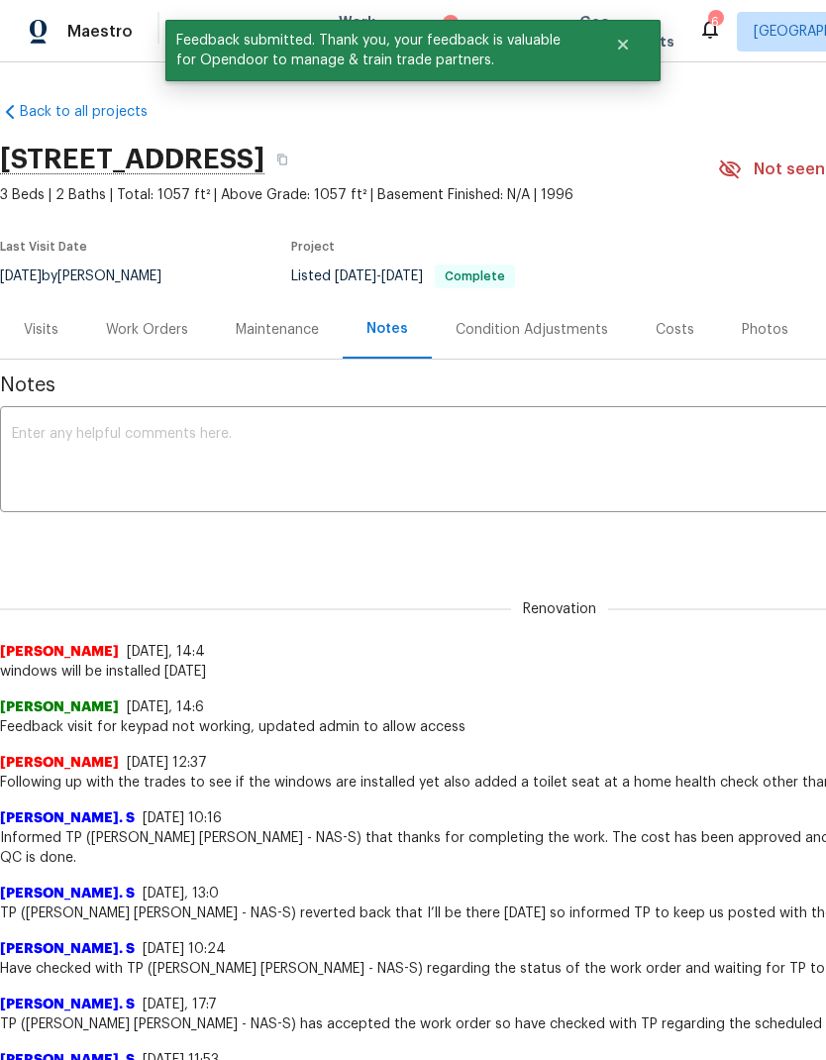
click at [414, 442] on textarea at bounding box center [560, 461] width 1096 height 69
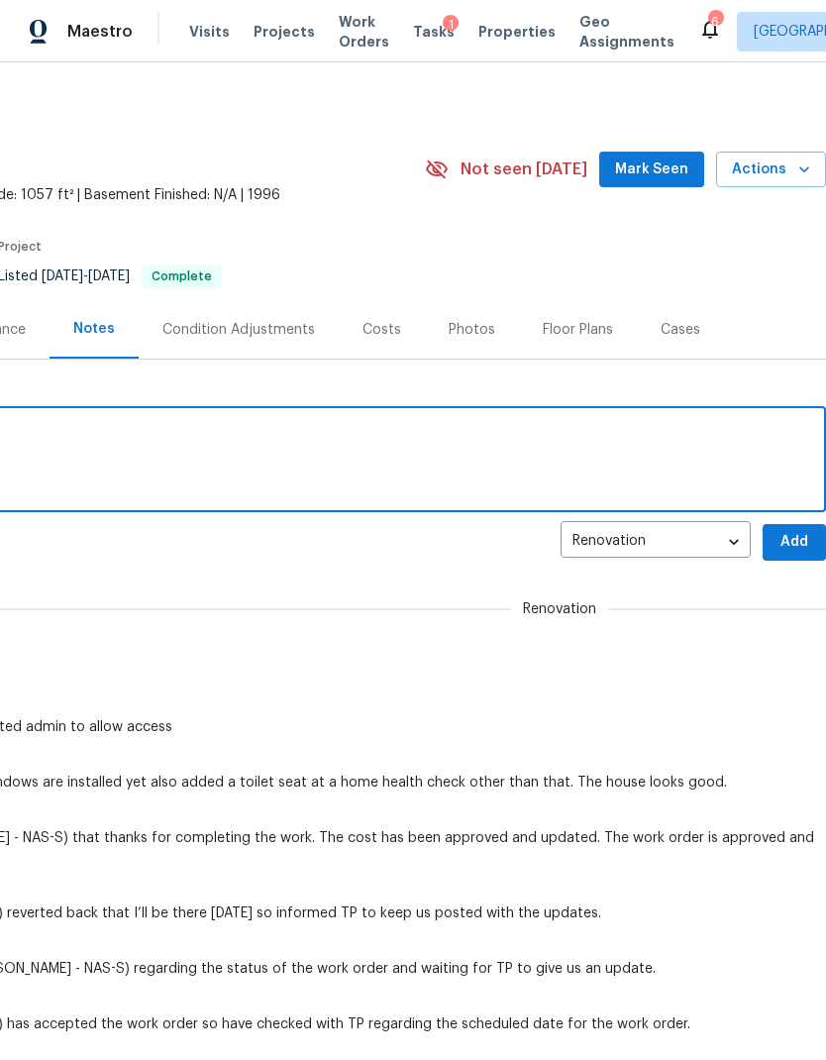
scroll to position [0, 293]
type textarea "Windows completed"
click at [800, 551] on span "Add" at bounding box center [795, 542] width 32 height 25
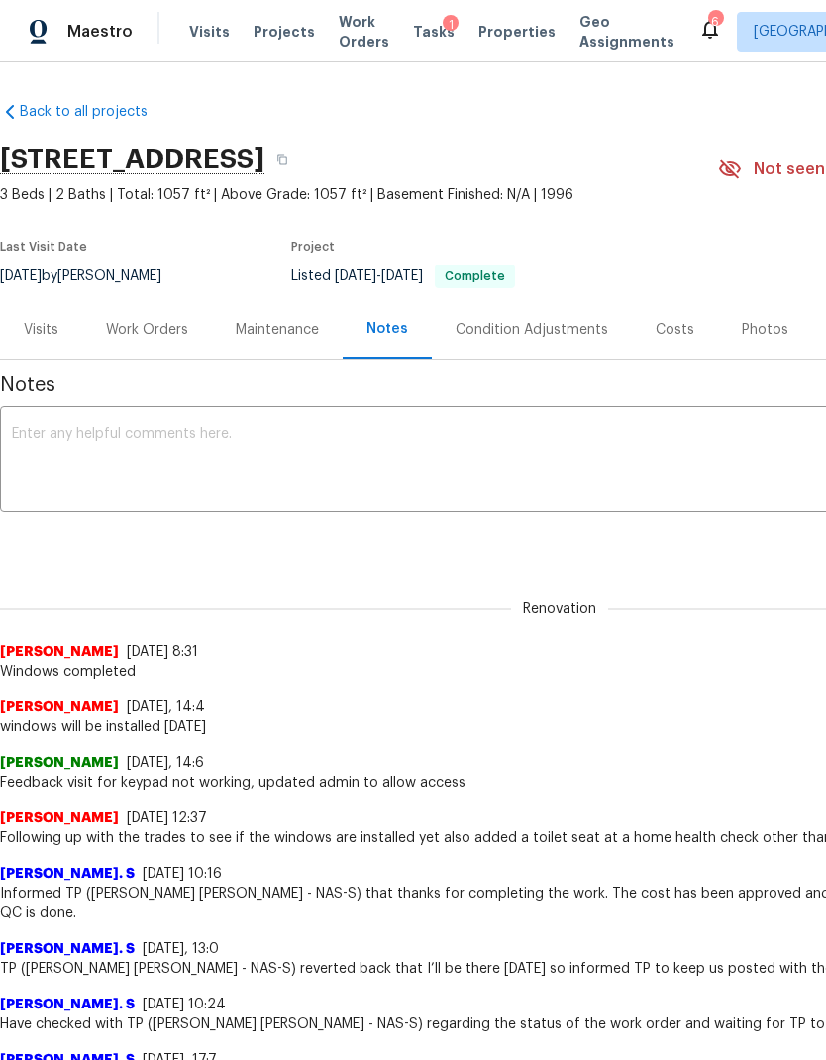
scroll to position [0, 0]
